Goal: Task Accomplishment & Management: Manage account settings

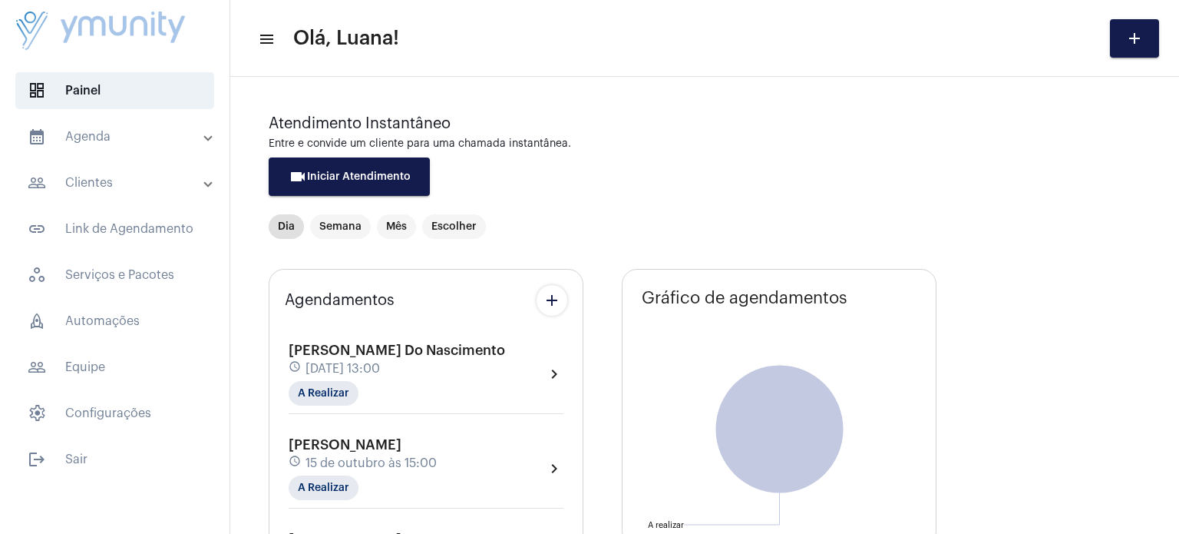
click at [106, 116] on mat-list "dashboard Painel calendar_month_outlined Agenda calendar_month_outlined Calendá…" at bounding box center [115, 272] width 230 height 412
click at [103, 131] on mat-panel-title "calendar_month_outlined Agenda" at bounding box center [116, 136] width 177 height 18
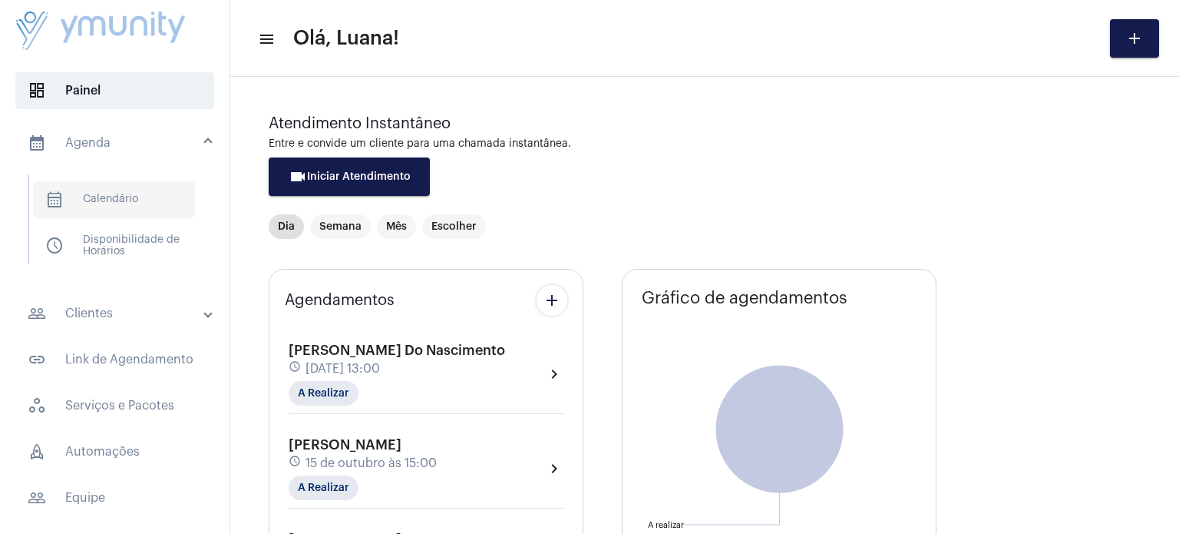
click at [107, 190] on span "calendar_month_outlined Calendário" at bounding box center [114, 199] width 162 height 37
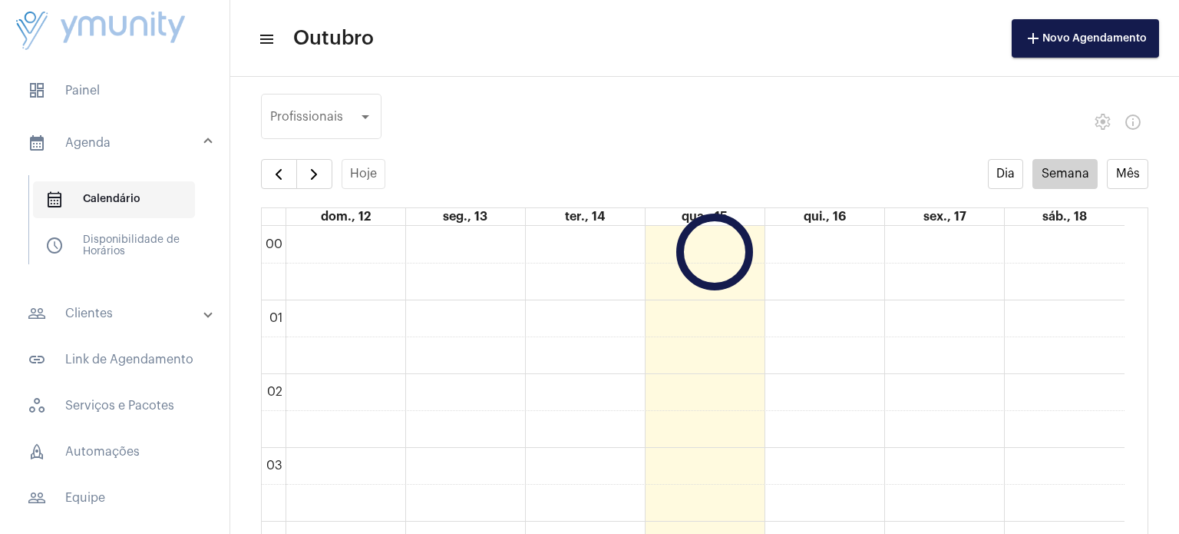
scroll to position [442, 0]
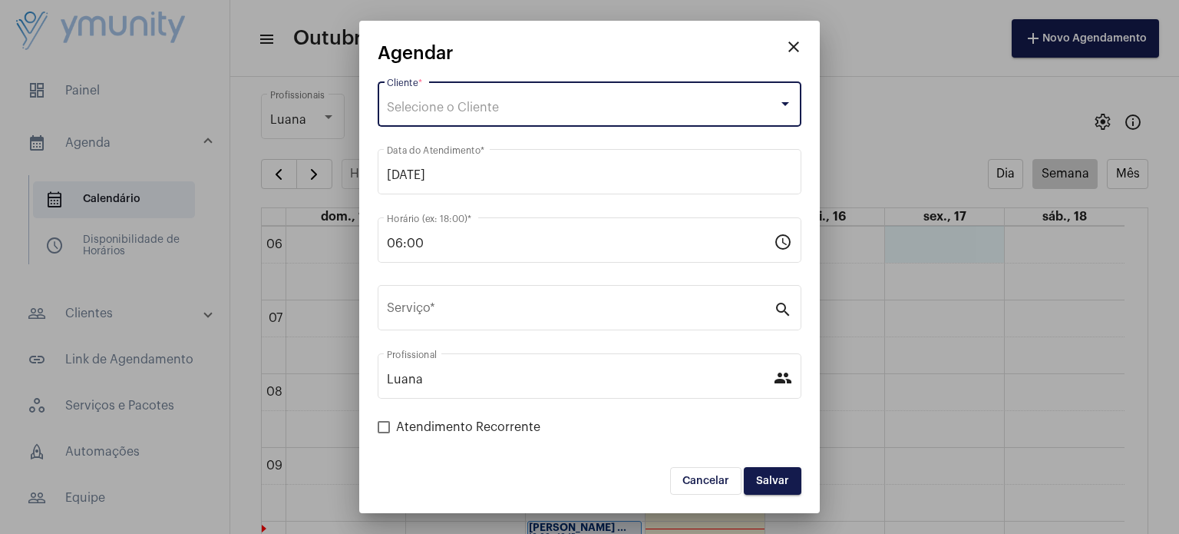
click at [521, 101] on div "Selecione o Cliente" at bounding box center [583, 108] width 392 height 14
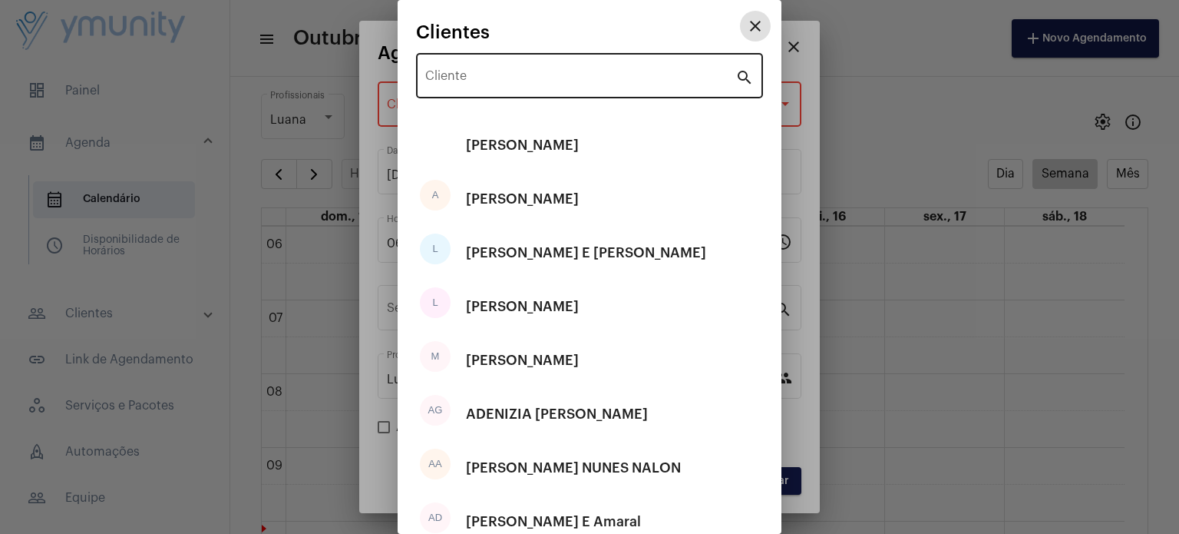
click at [523, 69] on div "Cliente" at bounding box center [580, 74] width 310 height 48
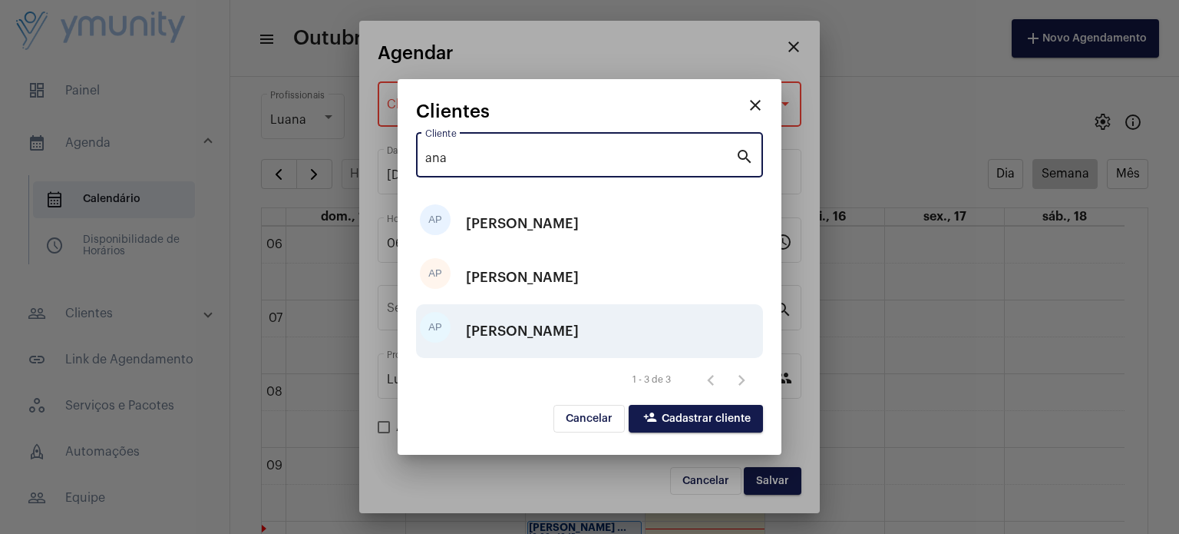
type input "ana"
click at [579, 336] on div "[PERSON_NAME]" at bounding box center [522, 331] width 113 height 46
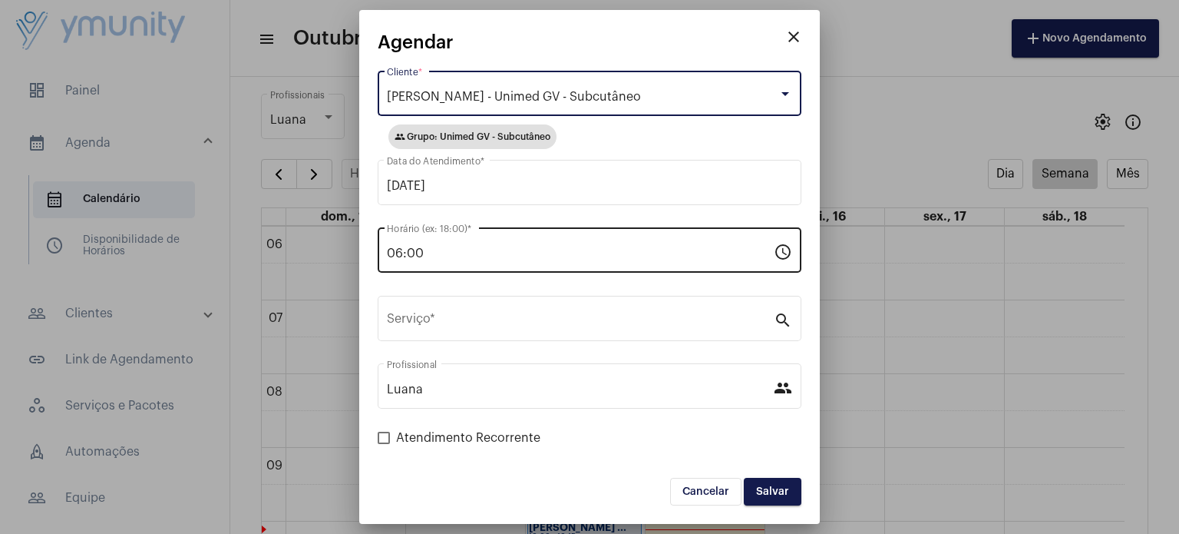
click at [495, 254] on input "06:00" at bounding box center [580, 253] width 387 height 14
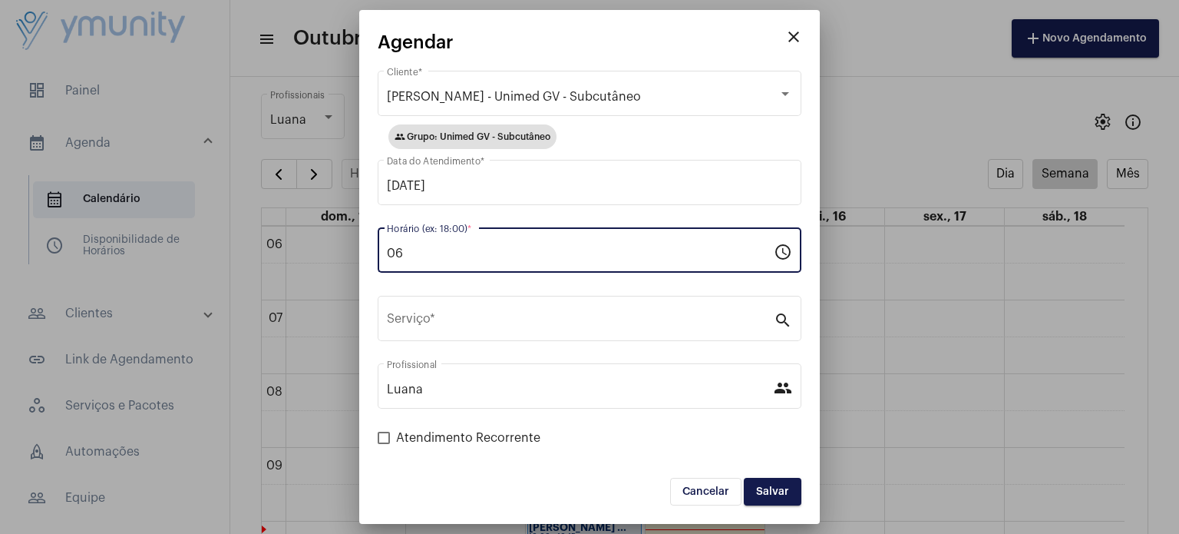
type input "0"
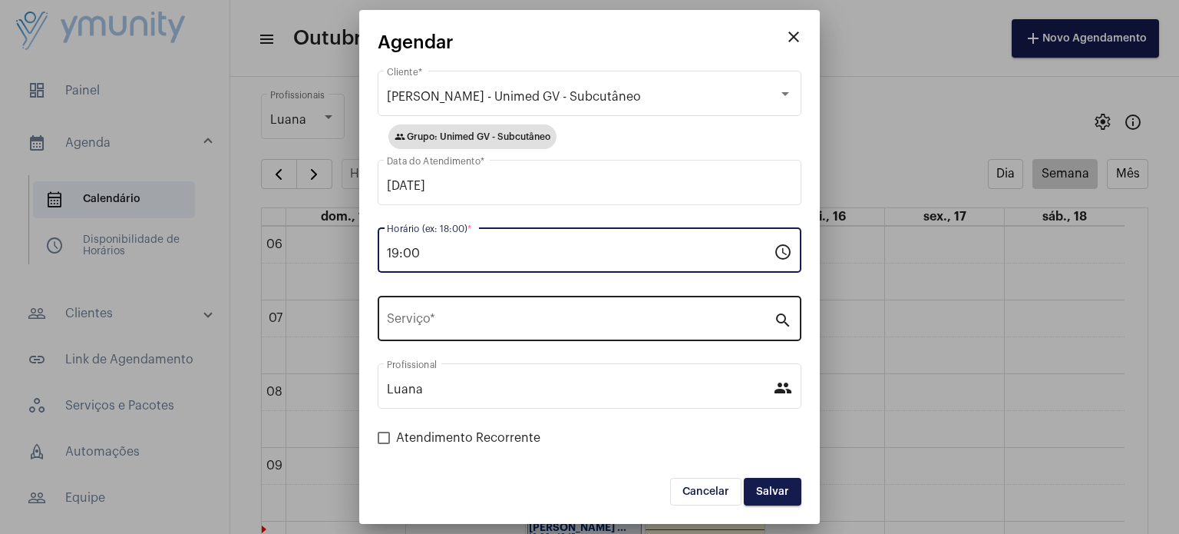
type input "19:00"
click at [464, 326] on input "Serviço *" at bounding box center [580, 322] width 387 height 14
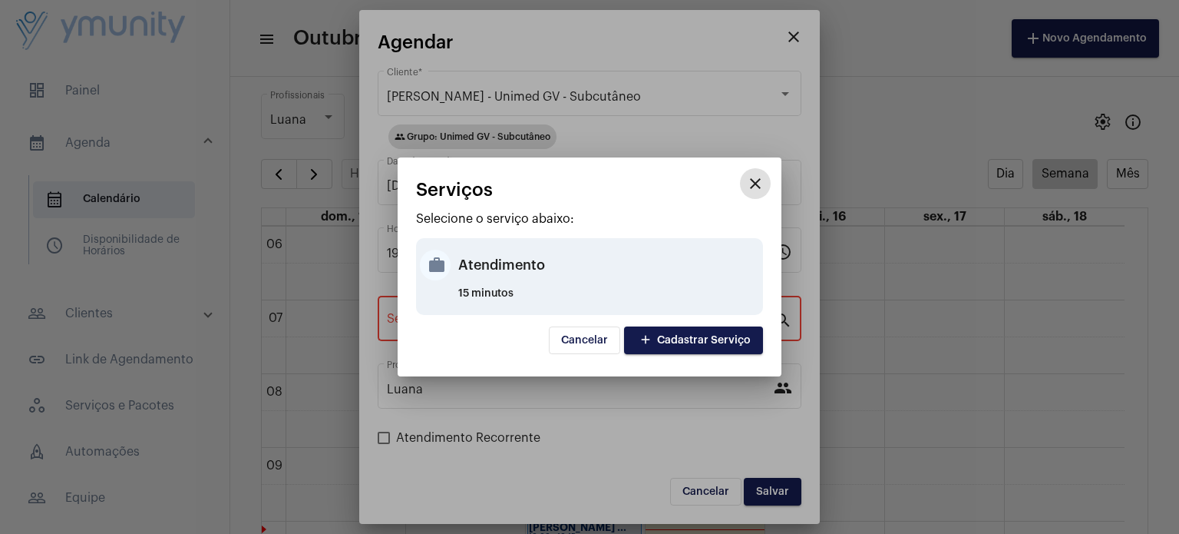
click at [514, 256] on div "Atendimento" at bounding box center [608, 265] width 301 height 46
type input "Atendimento"
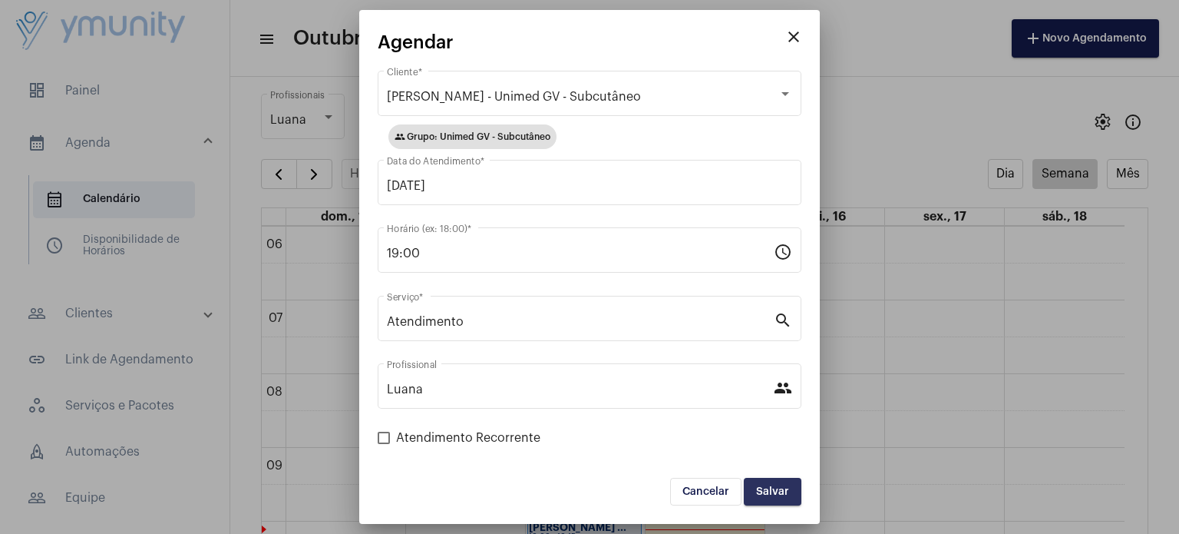
click at [764, 487] on span "Salvar" at bounding box center [772, 491] width 33 height 11
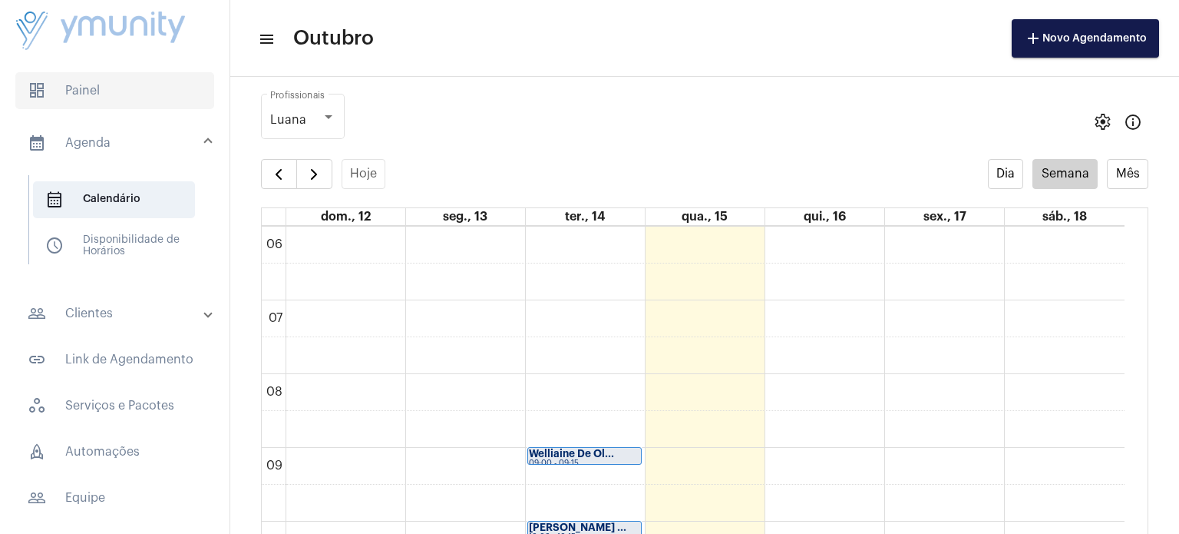
click at [96, 91] on span "dashboard Painel" at bounding box center [114, 90] width 199 height 37
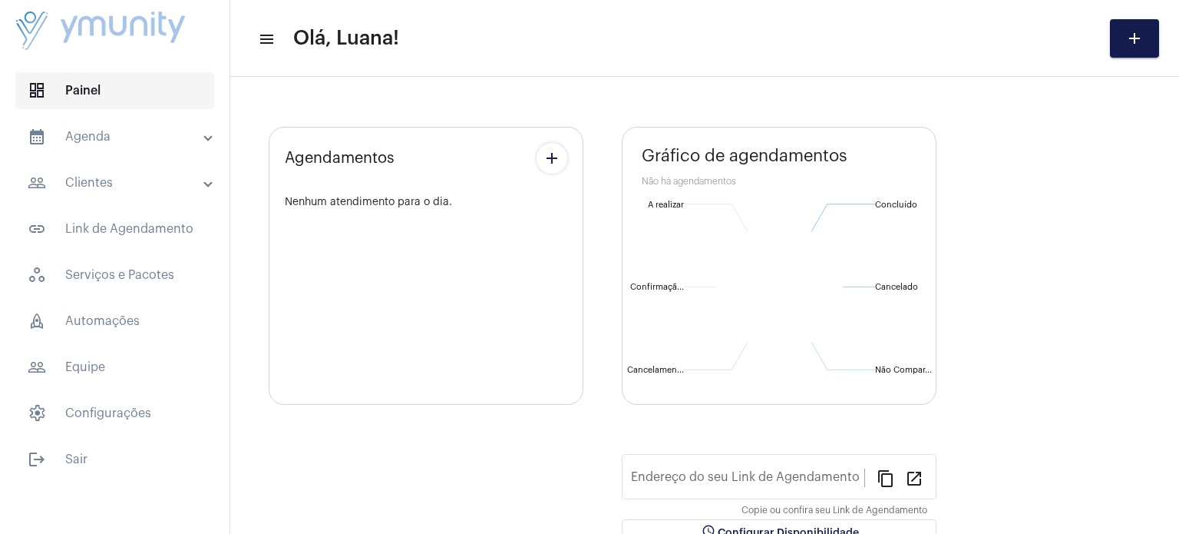
type input "[URL][DOMAIN_NAME]"
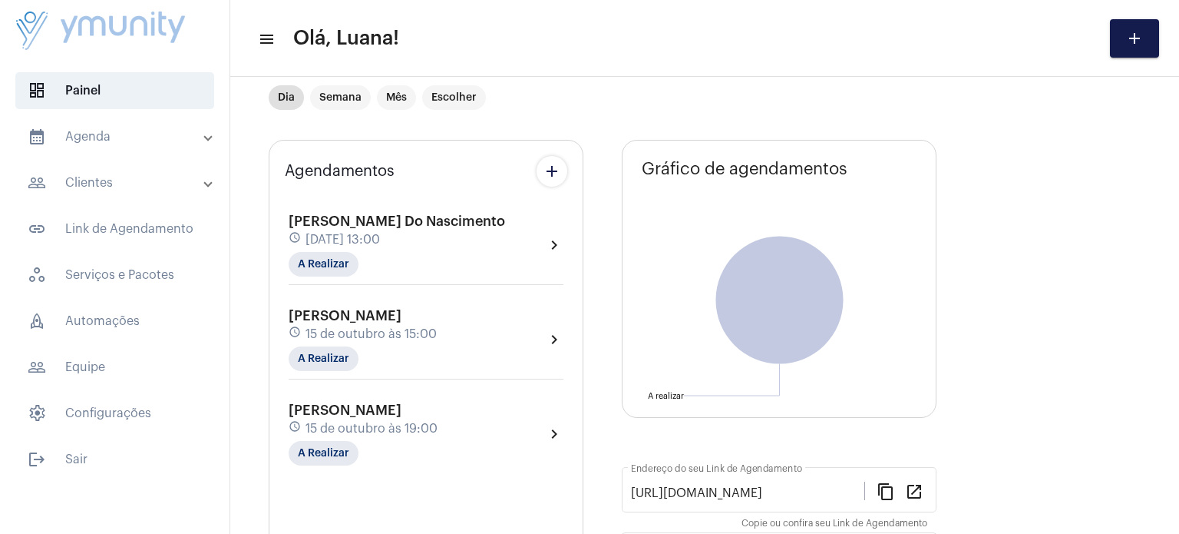
scroll to position [181, 0]
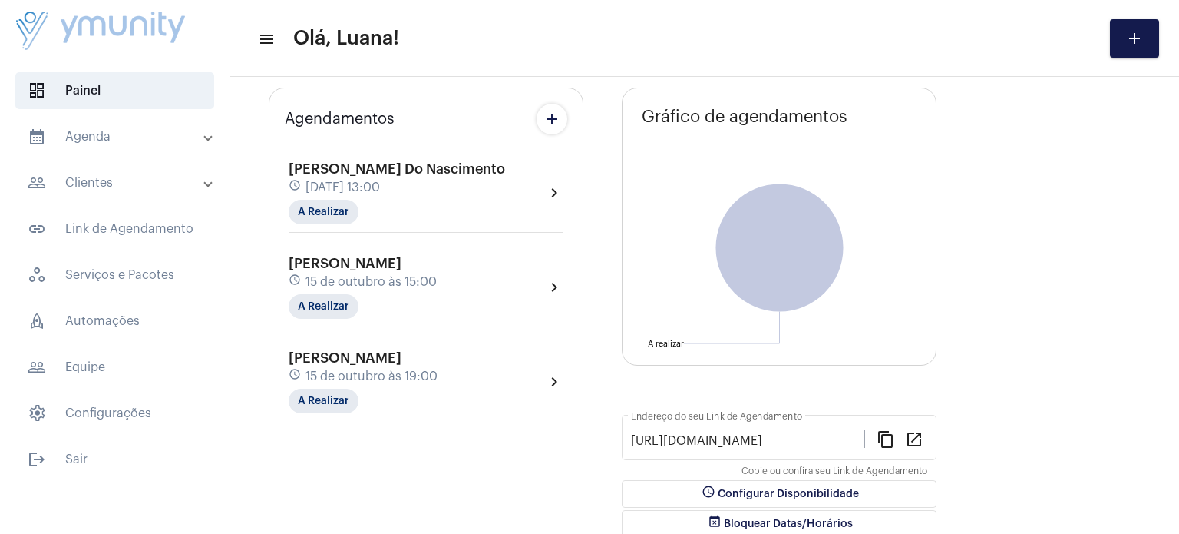
click at [92, 131] on mat-panel-title "calendar_month_outlined Agenda" at bounding box center [116, 136] width 177 height 18
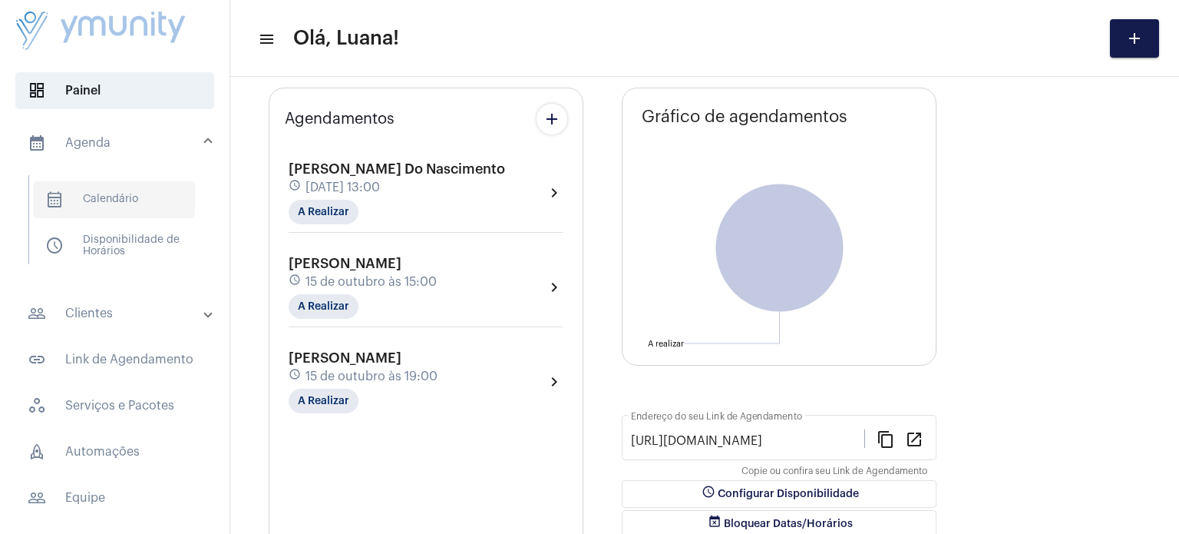
click at [101, 192] on span "calendar_month_outlined Calendário" at bounding box center [114, 199] width 162 height 37
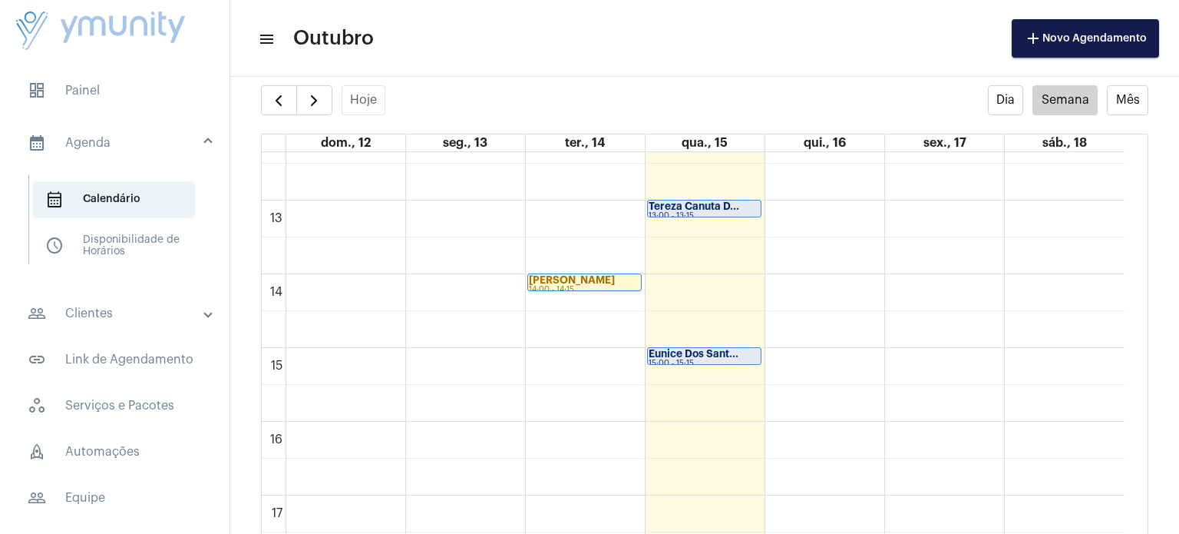
scroll to position [917, 0]
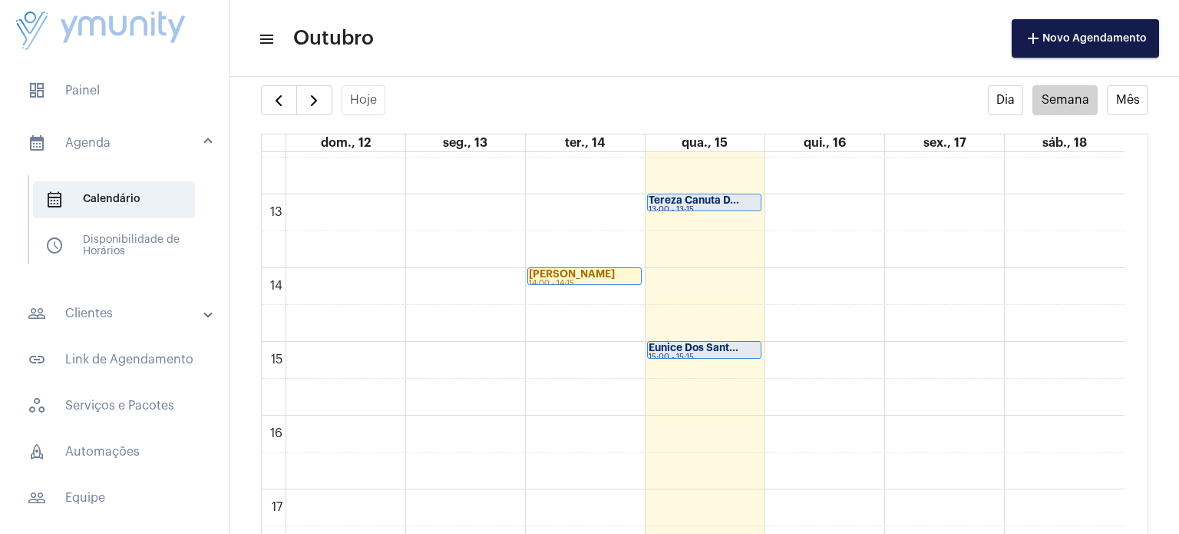
click at [752, 349] on div "Eunice Dos Sant..." at bounding box center [704, 347] width 111 height 11
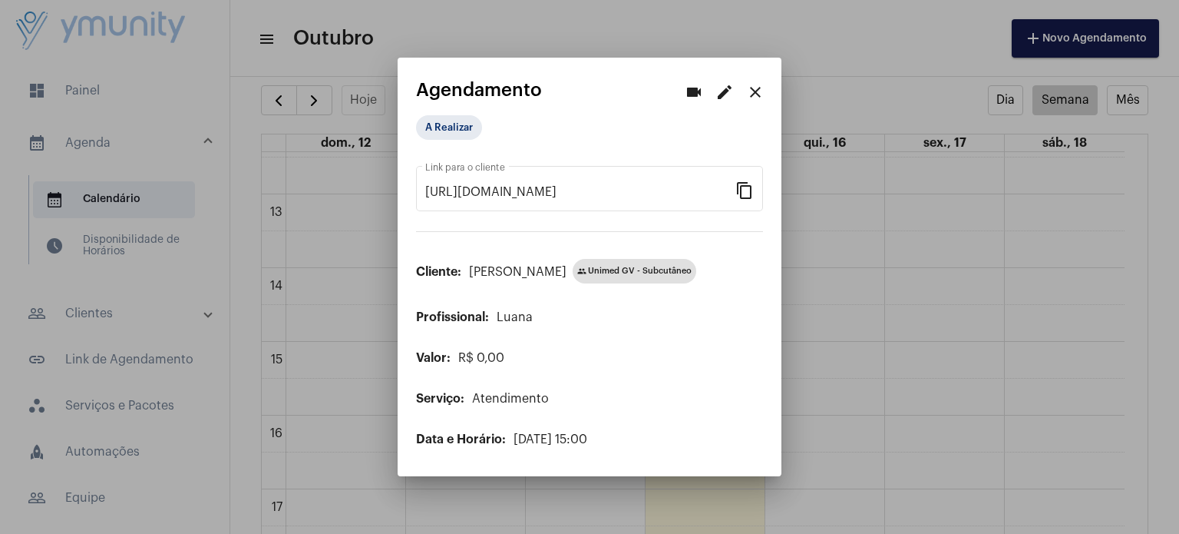
click at [725, 92] on mat-icon "edit" at bounding box center [725, 92] width 18 height 18
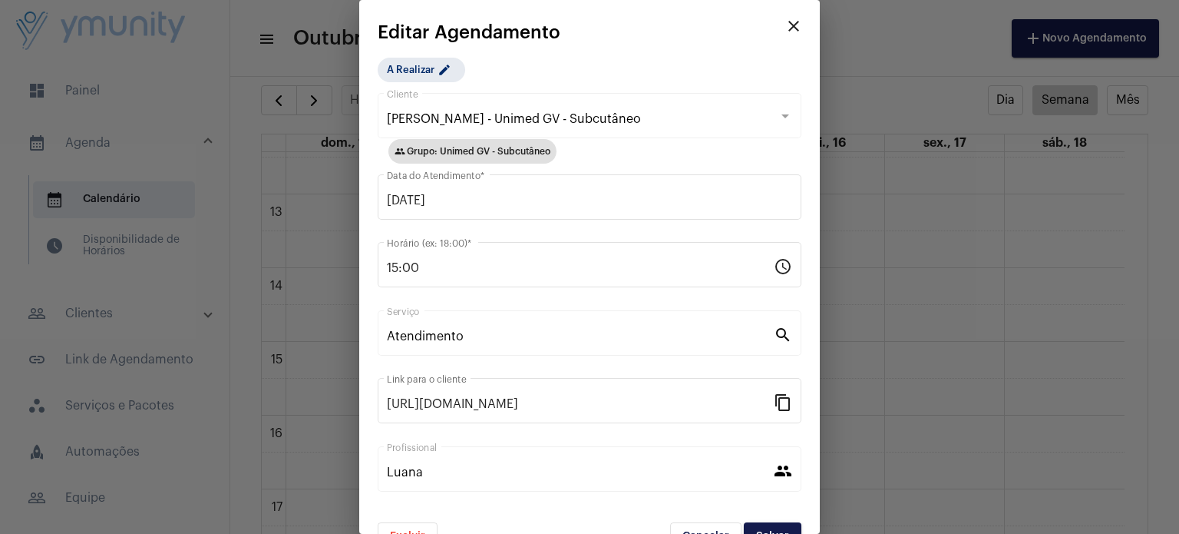
scroll to position [34, 0]
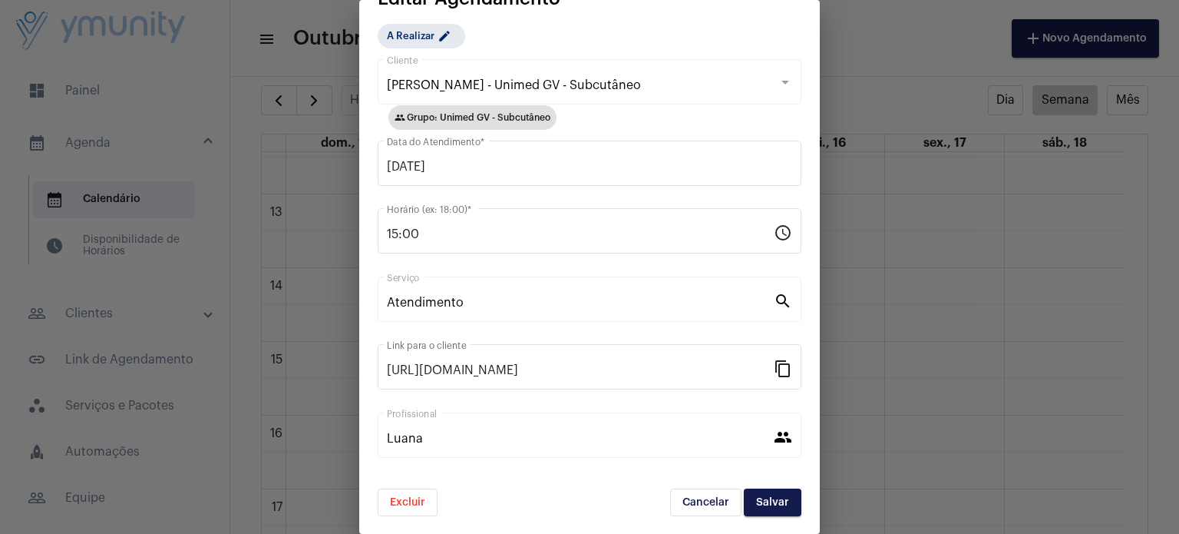
click at [412, 507] on button "Excluir" at bounding box center [408, 502] width 60 height 28
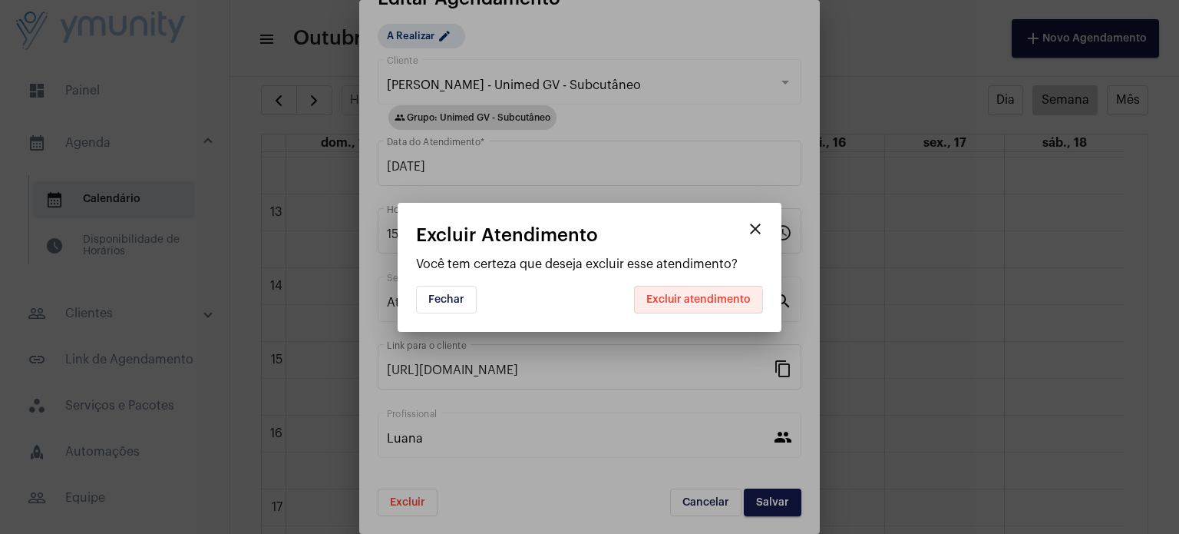
click at [686, 301] on span "Excluir atendimento" at bounding box center [699, 299] width 104 height 11
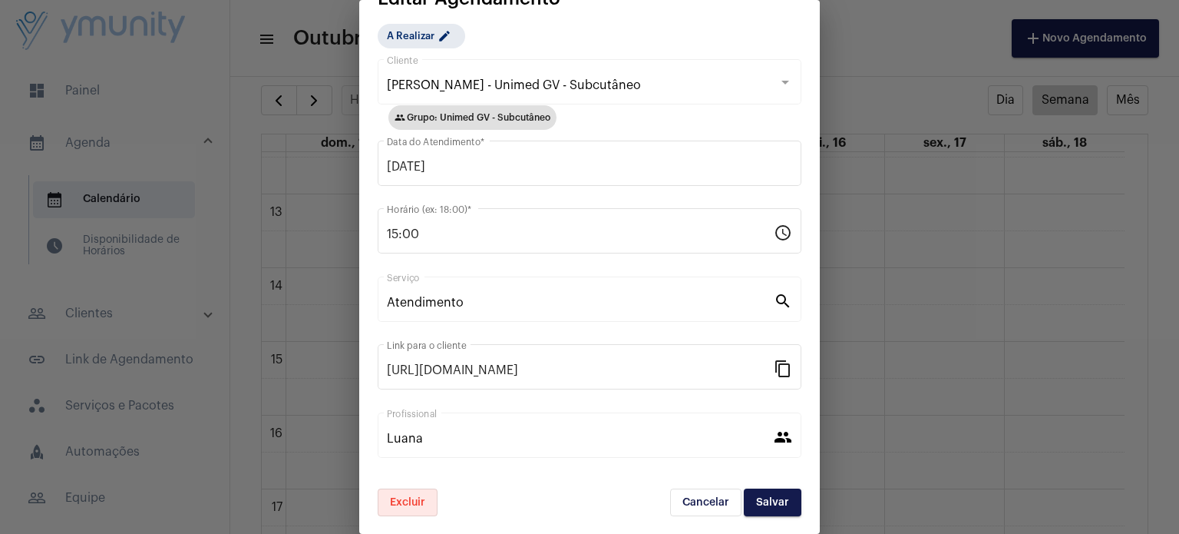
click at [788, 504] on button "Salvar" at bounding box center [773, 502] width 58 height 28
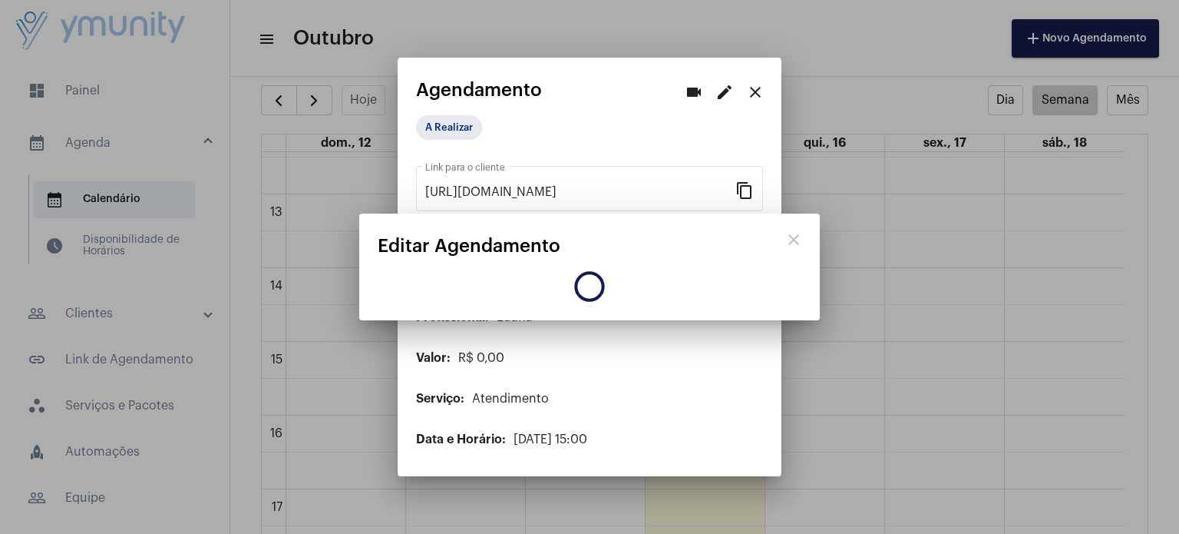
scroll to position [0, 0]
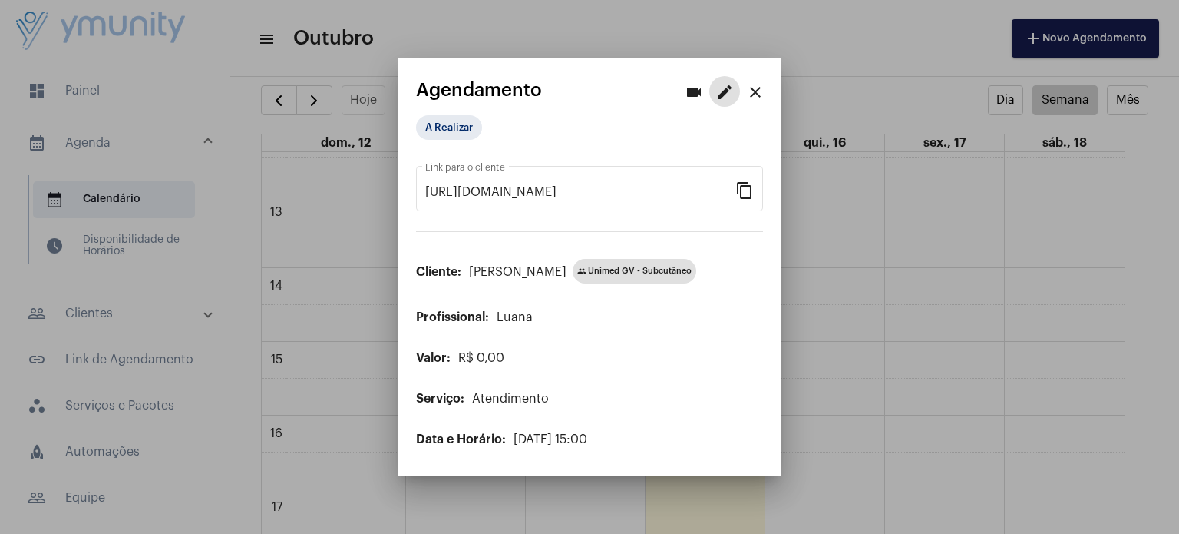
click at [724, 91] on mat-icon "edit" at bounding box center [725, 92] width 18 height 18
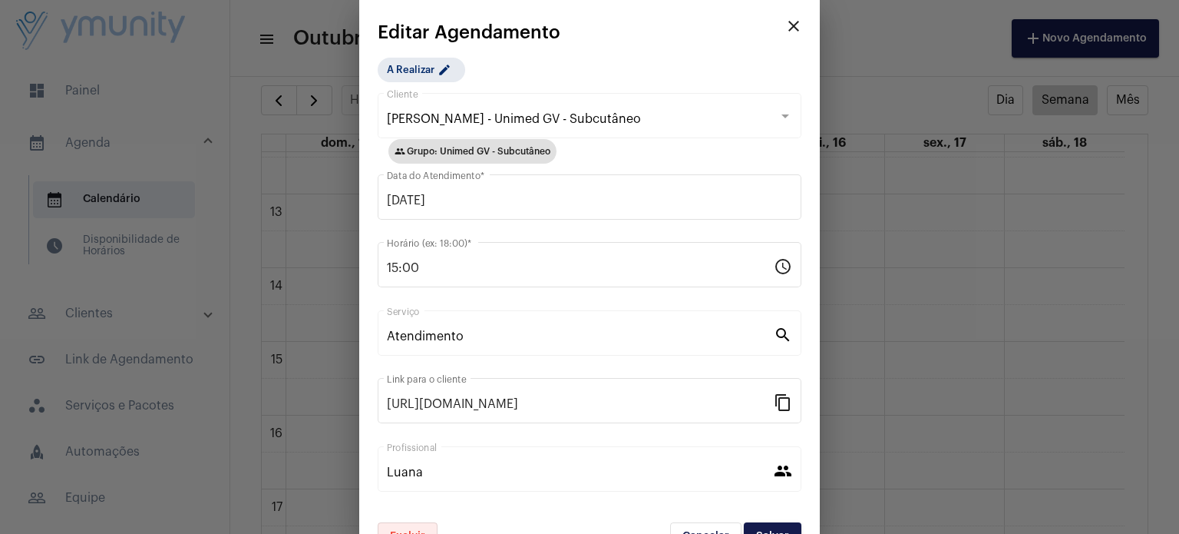
click at [427, 527] on button "Excluir" at bounding box center [408, 536] width 60 height 28
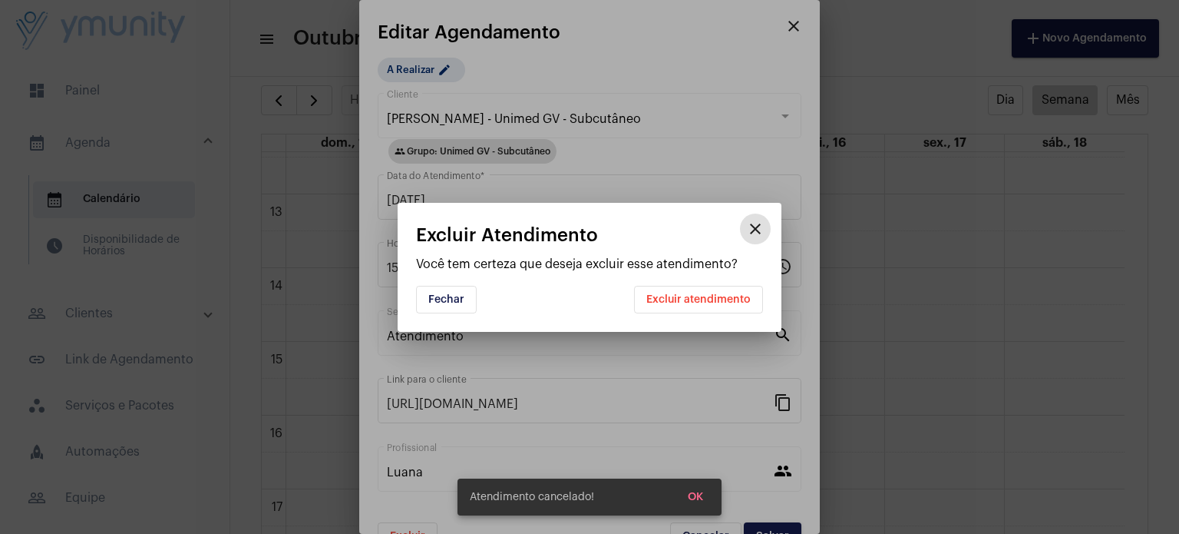
click at [701, 294] on span "Excluir atendimento" at bounding box center [699, 299] width 104 height 11
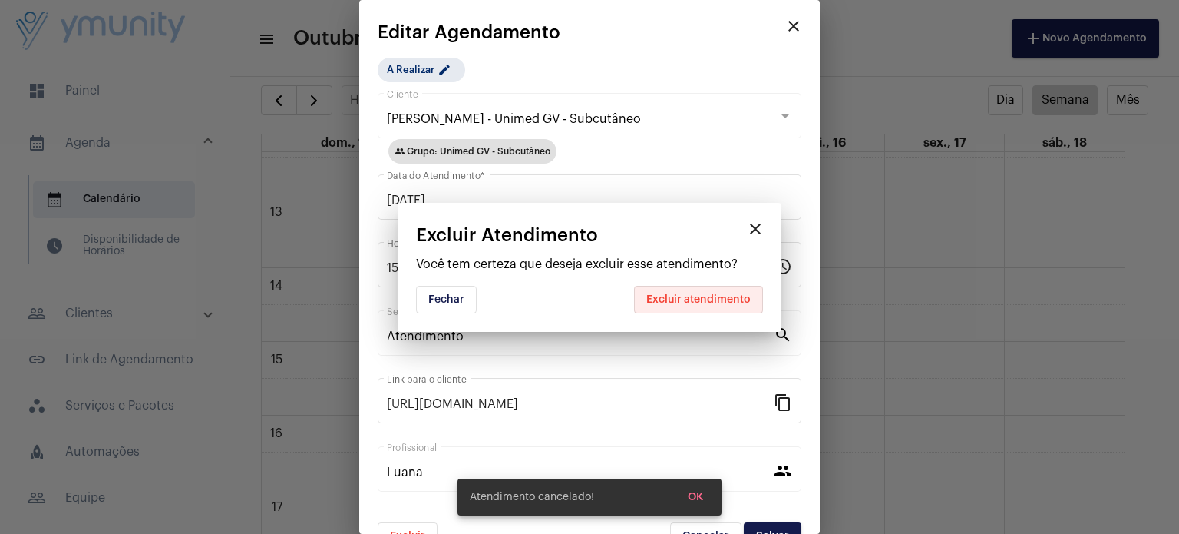
scroll to position [15, 0]
